Goal: Task Accomplishment & Management: Manage account settings

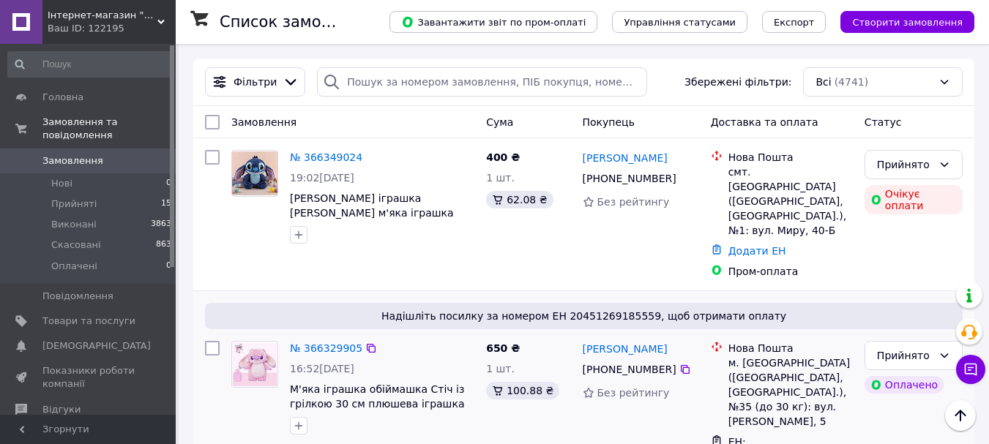
scroll to position [73, 0]
click at [254, 178] on img at bounding box center [254, 174] width 45 height 45
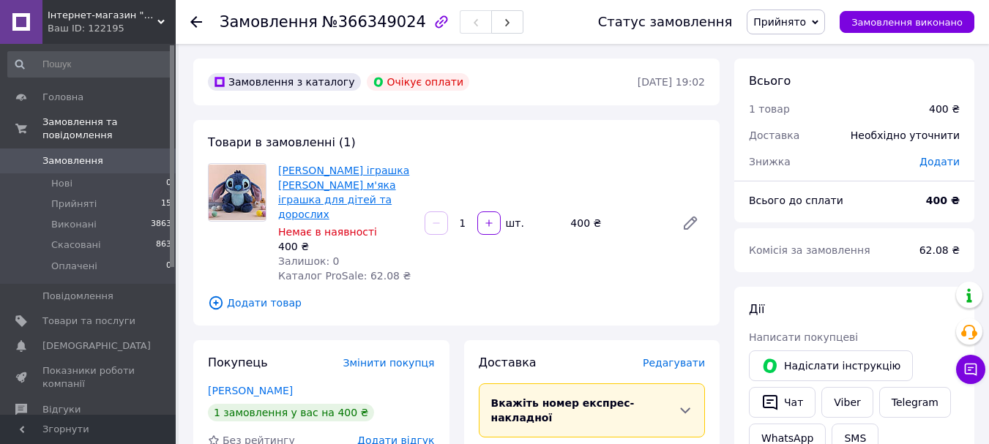
click at [316, 176] on link "[PERSON_NAME] іграшка [PERSON_NAME] м'яка іграшка для дітей та дорослих" at bounding box center [343, 193] width 131 height 56
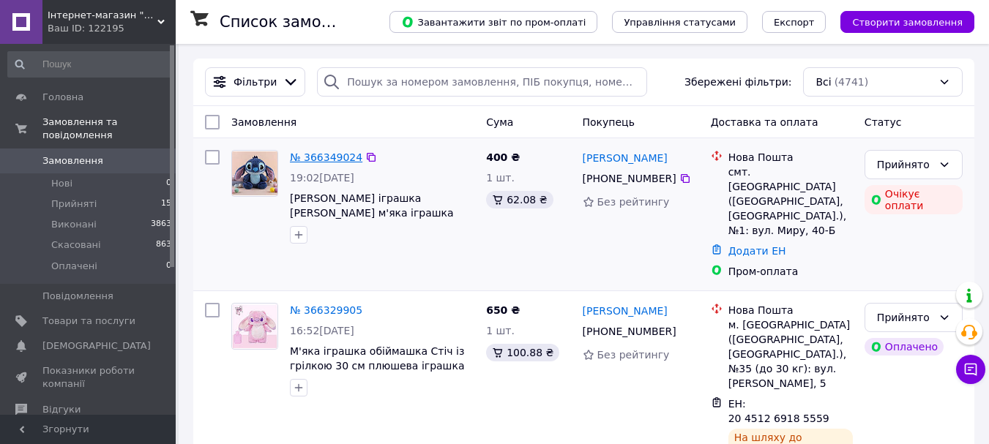
click at [336, 157] on link "№ 366349024" at bounding box center [326, 158] width 72 height 12
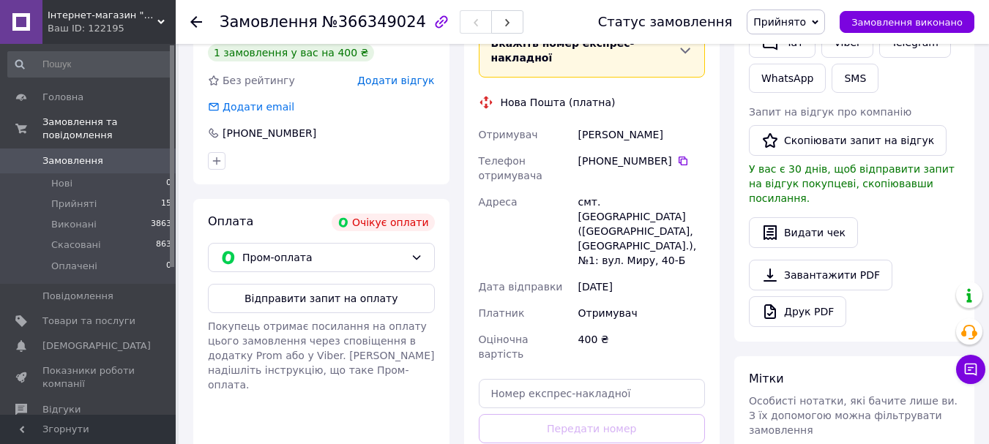
scroll to position [366, 0]
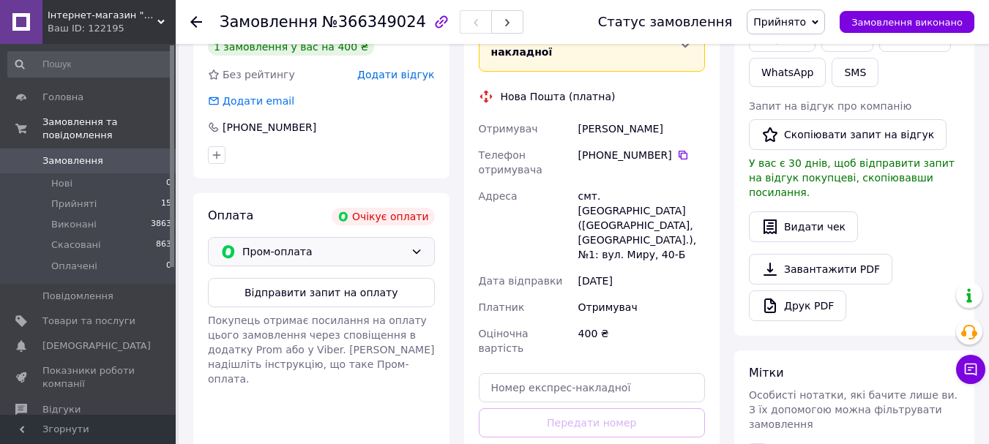
click at [406, 244] on div "Пром-оплата" at bounding box center [323, 252] width 168 height 16
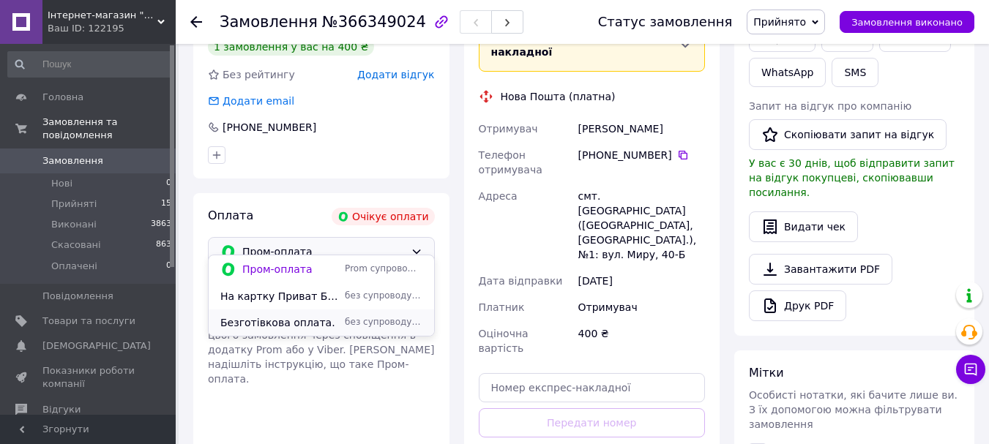
click at [324, 327] on span "Безготівкова оплата." at bounding box center [279, 323] width 119 height 15
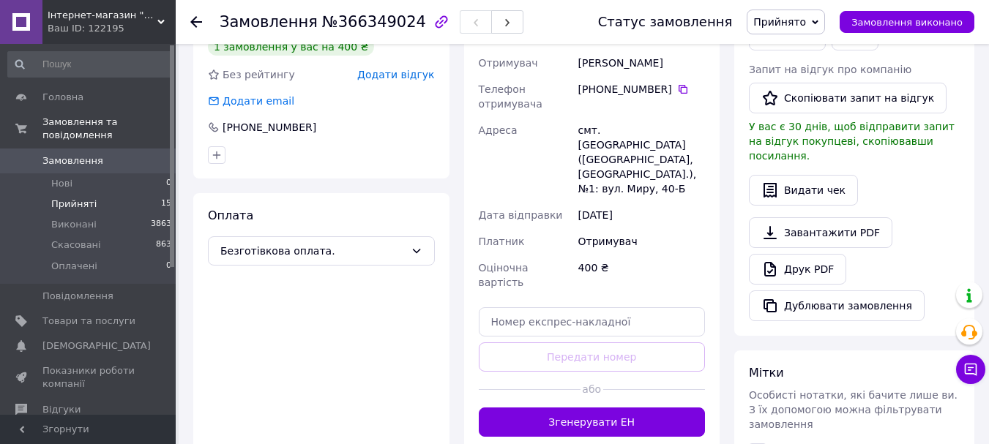
click at [72, 198] on span "Прийняті" at bounding box center [73, 204] width 45 height 13
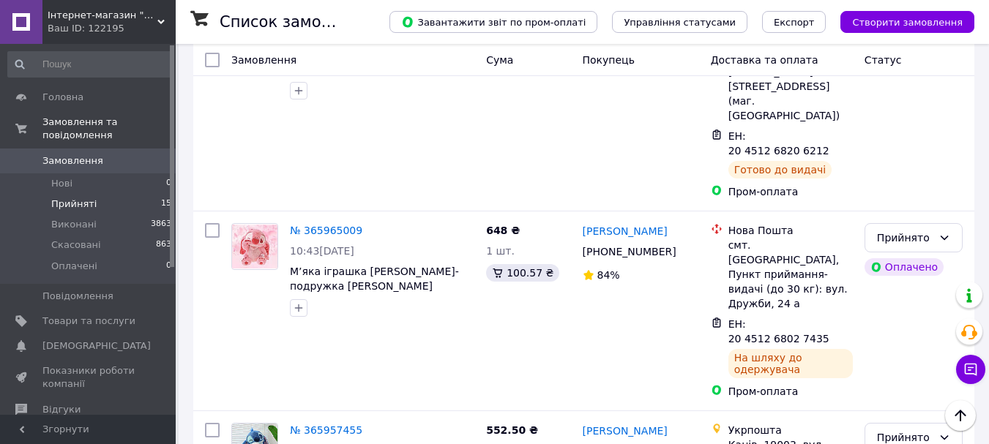
scroll to position [1141, 0]
click at [78, 315] on span "Товари та послуги" at bounding box center [88, 321] width 93 height 13
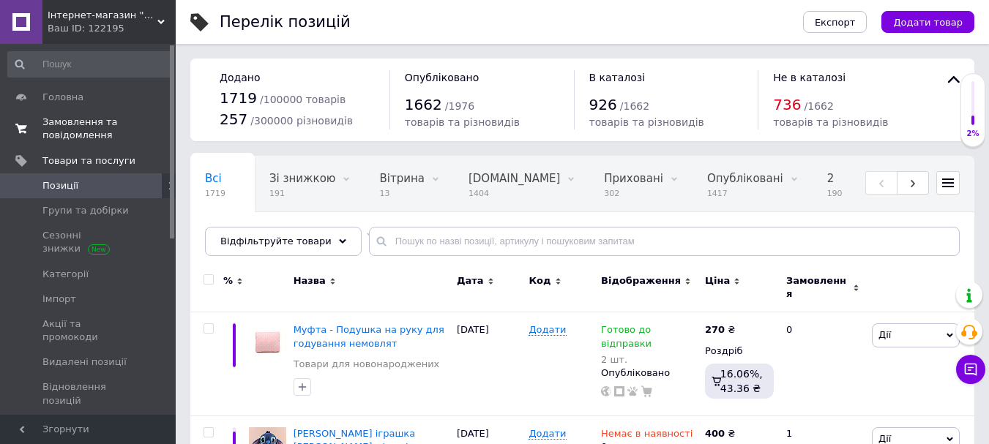
click at [60, 136] on span "Замовлення та повідомлення" at bounding box center [88, 129] width 93 height 26
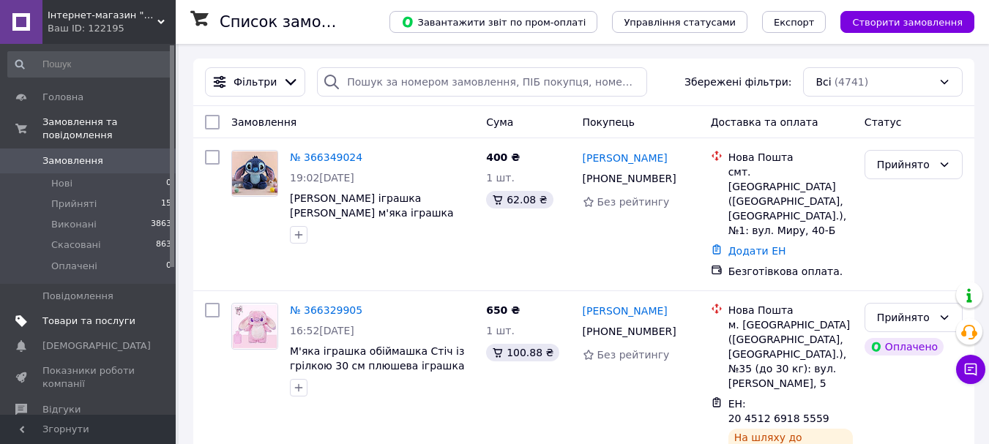
click at [79, 315] on span "Товари та послуги" at bounding box center [88, 321] width 93 height 13
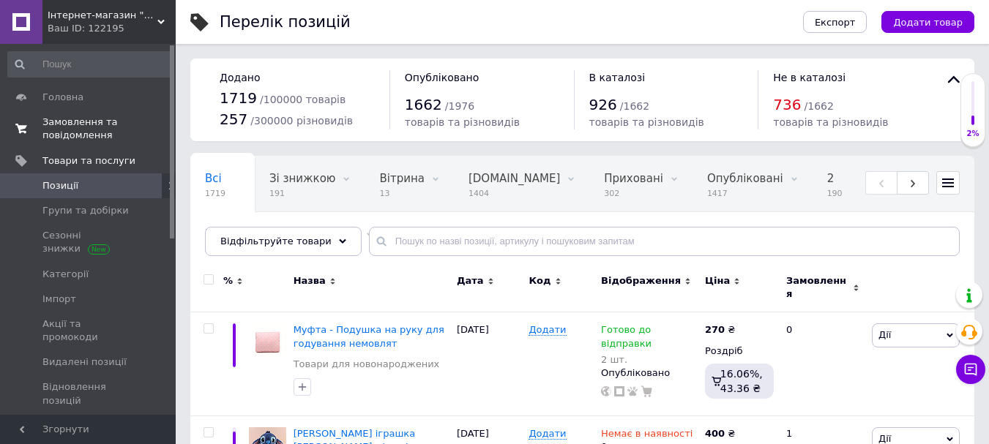
click at [56, 127] on span "Замовлення та повідомлення" at bounding box center [88, 129] width 93 height 26
